Goal: Information Seeking & Learning: Find specific fact

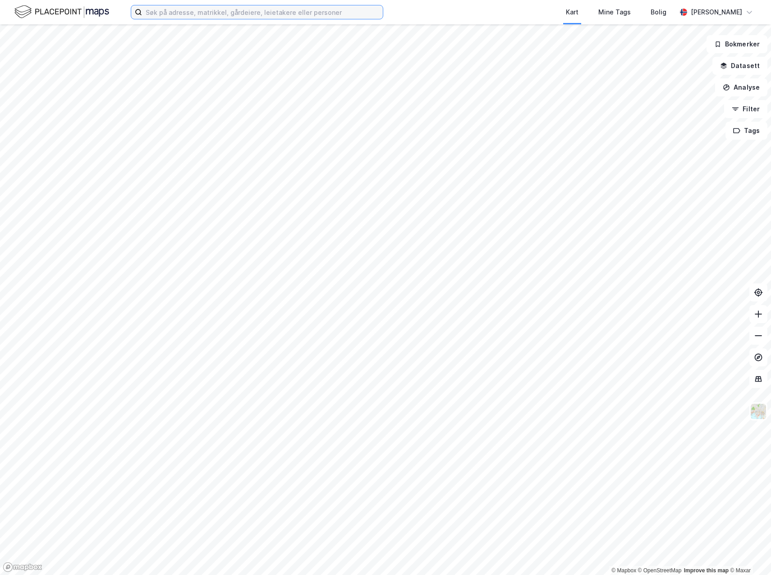
click at [168, 12] on input at bounding box center [262, 12] width 241 height 14
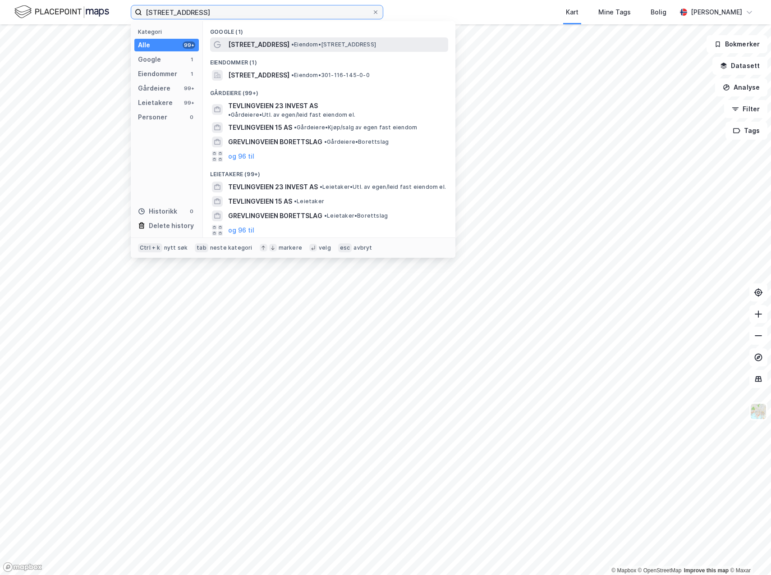
type input "[STREET_ADDRESS]"
click at [269, 44] on span "[STREET_ADDRESS]" at bounding box center [258, 44] width 61 height 11
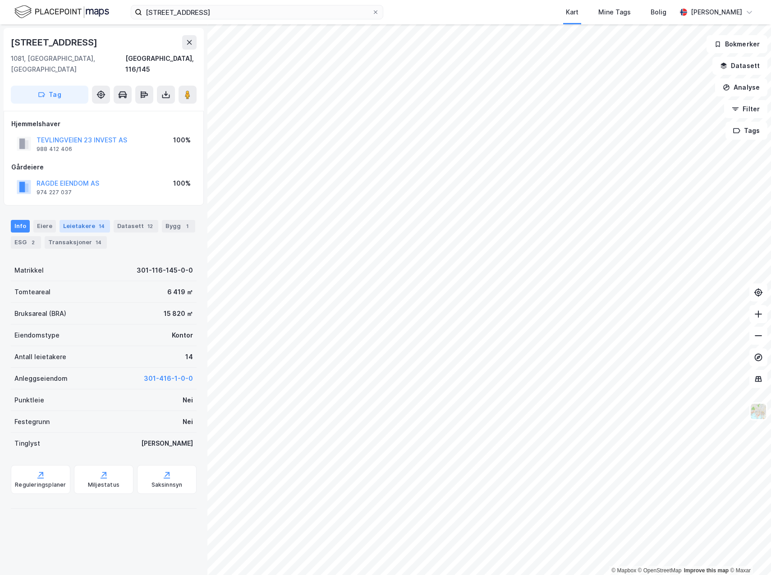
click at [97, 222] on div "14" at bounding box center [101, 226] width 9 height 9
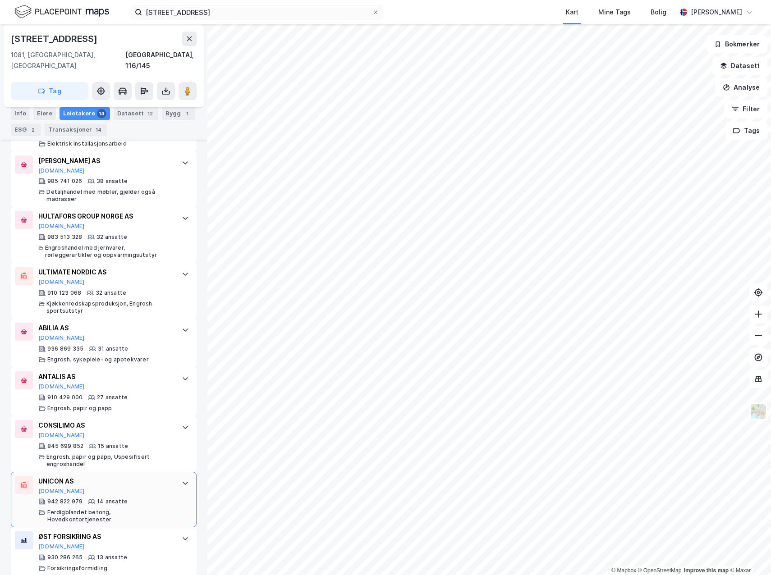
scroll to position [404, 0]
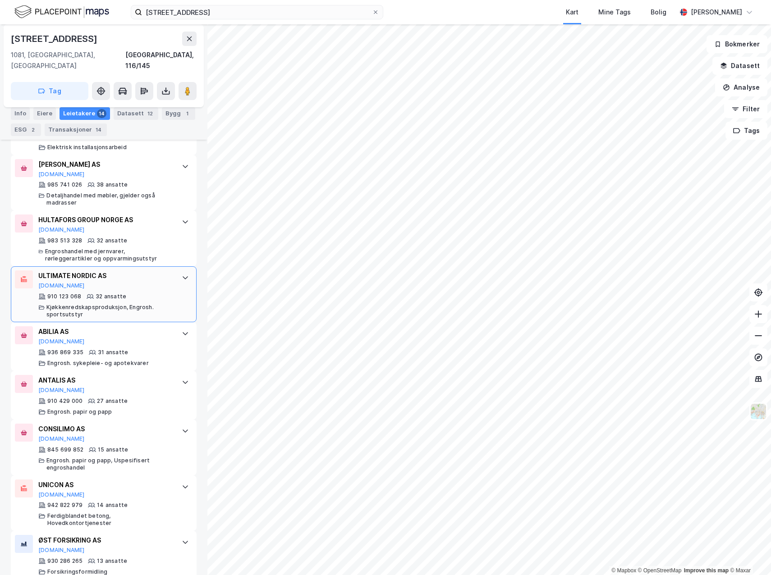
click at [95, 282] on div "ULTIMATE NORDIC AS [DOMAIN_NAME] 910 123 068 32 ansatte Kjøkkenredskapsproduksj…" at bounding box center [105, 295] width 134 height 48
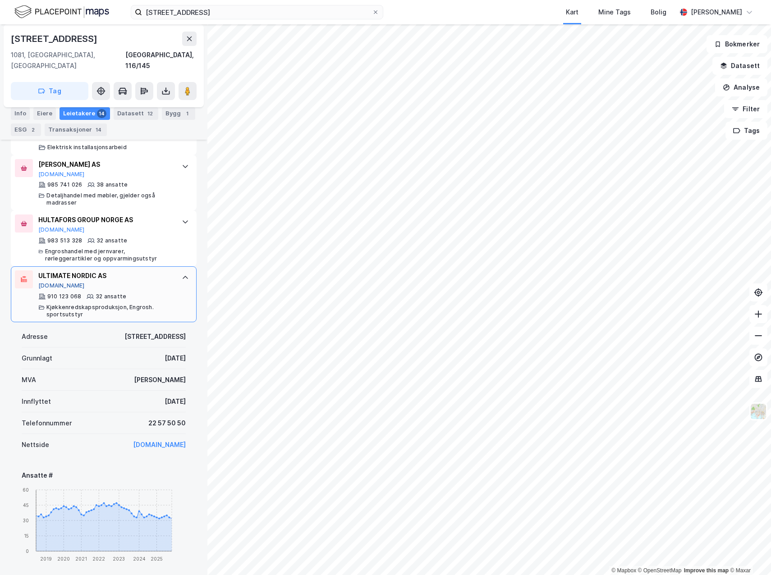
click at [46, 282] on button "[DOMAIN_NAME]" at bounding box center [61, 285] width 46 height 7
